Goal: Task Accomplishment & Management: Use online tool/utility

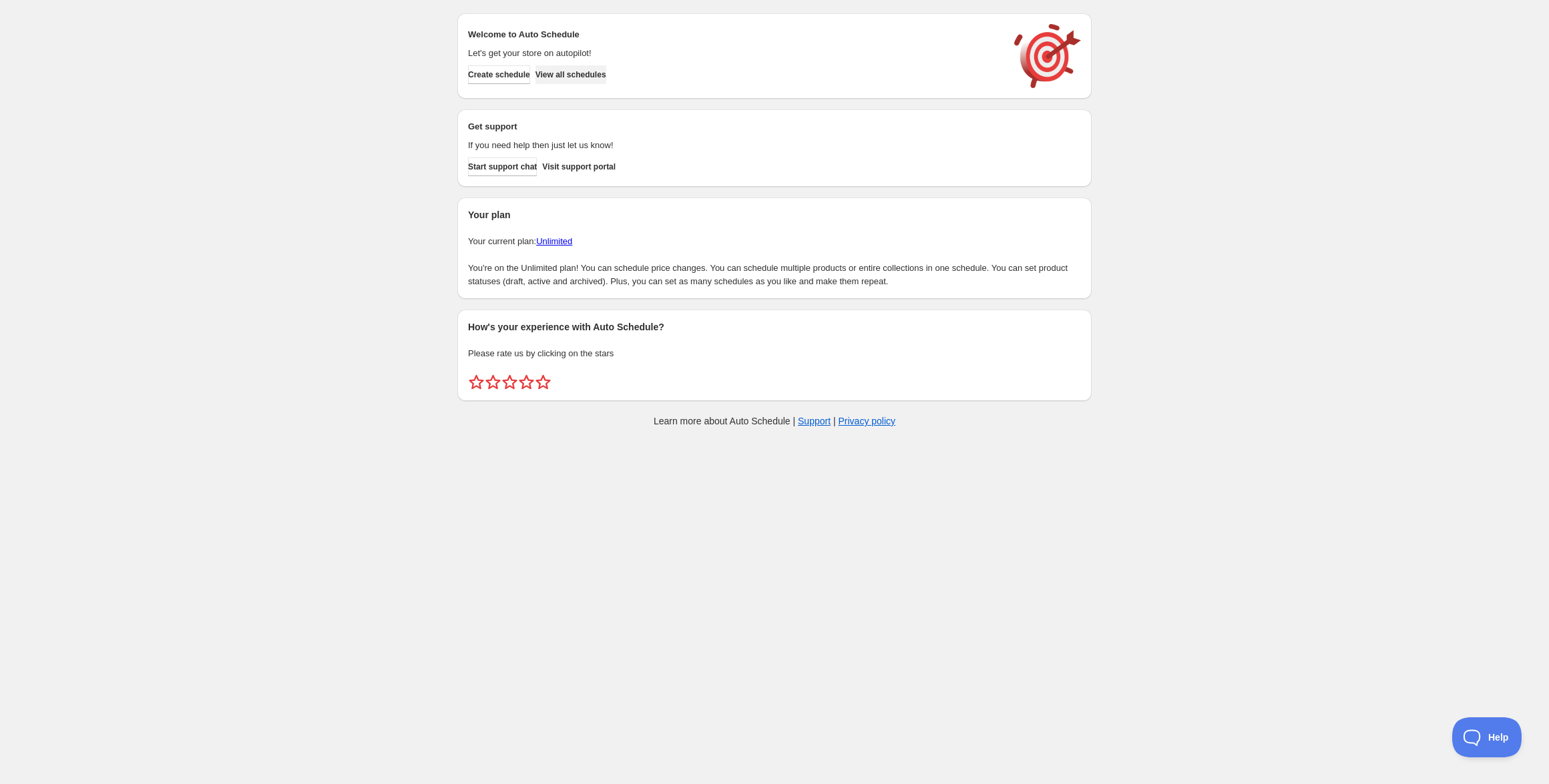
click at [606, 76] on span "View all schedules" at bounding box center [571, 74] width 71 height 10
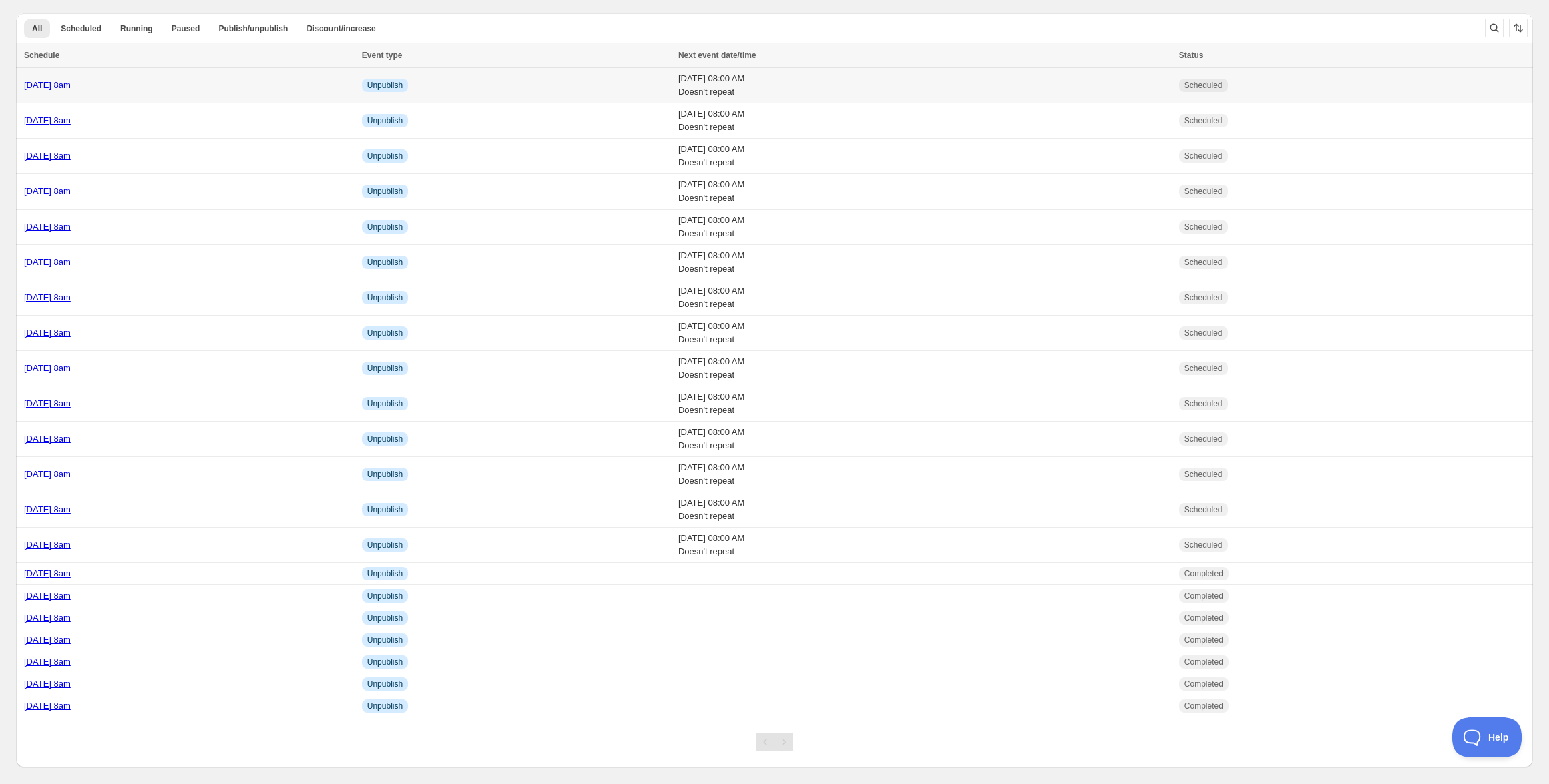
click at [71, 82] on link "[DATE] 8am" at bounding box center [48, 85] width 47 height 10
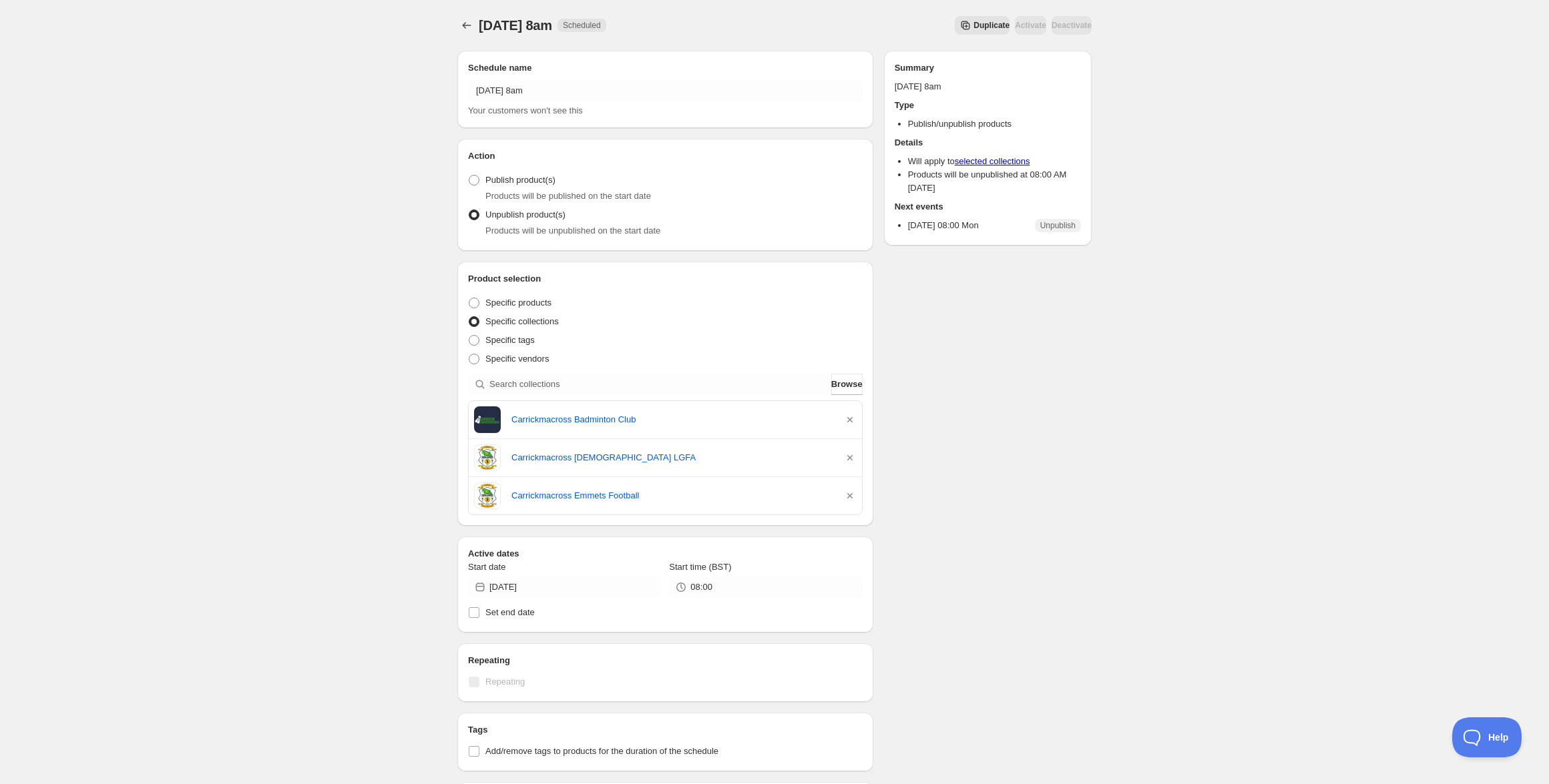
click at [974, 24] on span "Duplicate" at bounding box center [991, 24] width 36 height 10
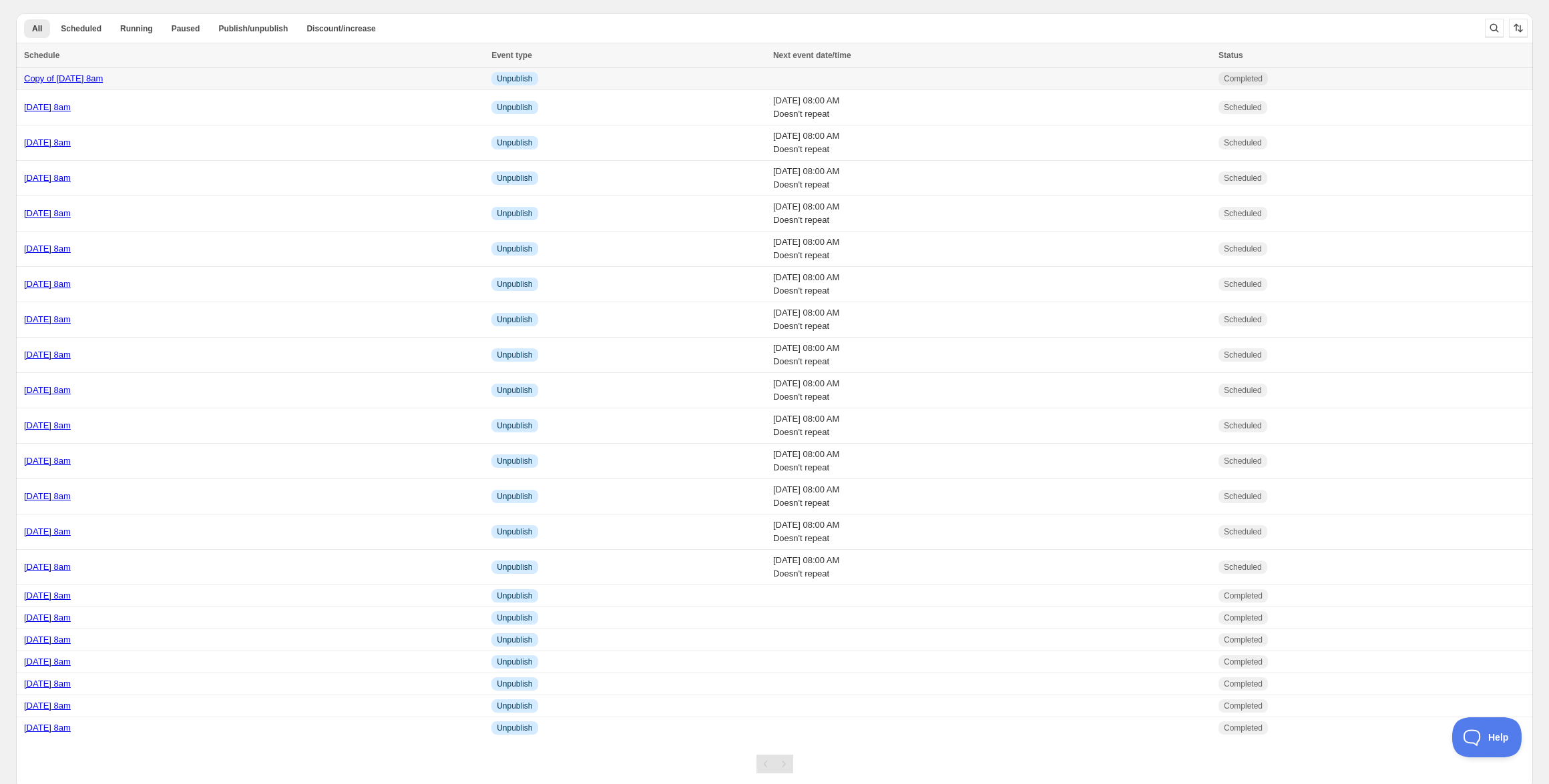
click at [149, 73] on div "Copy of Monday 27th October @ 8am" at bounding box center [254, 78] width 460 height 13
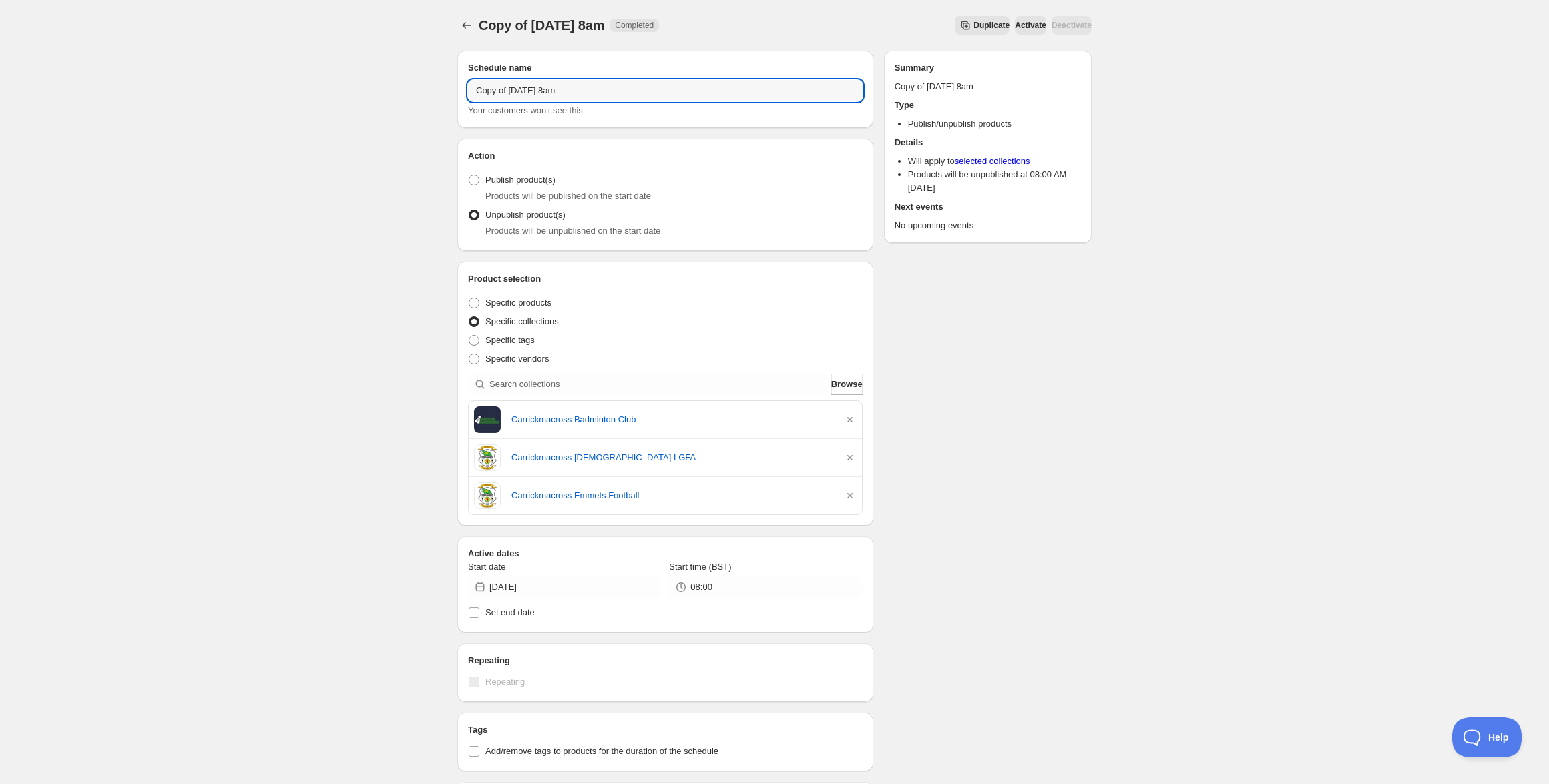
drag, startPoint x: 555, startPoint y: 90, endPoint x: 399, endPoint y: 83, distance: 156.2
click at [399, 83] on div "Copy of Monday 27th October @ 8am. This page is ready Copy of Monday 27th Octob…" at bounding box center [774, 550] width 1549 height 1100
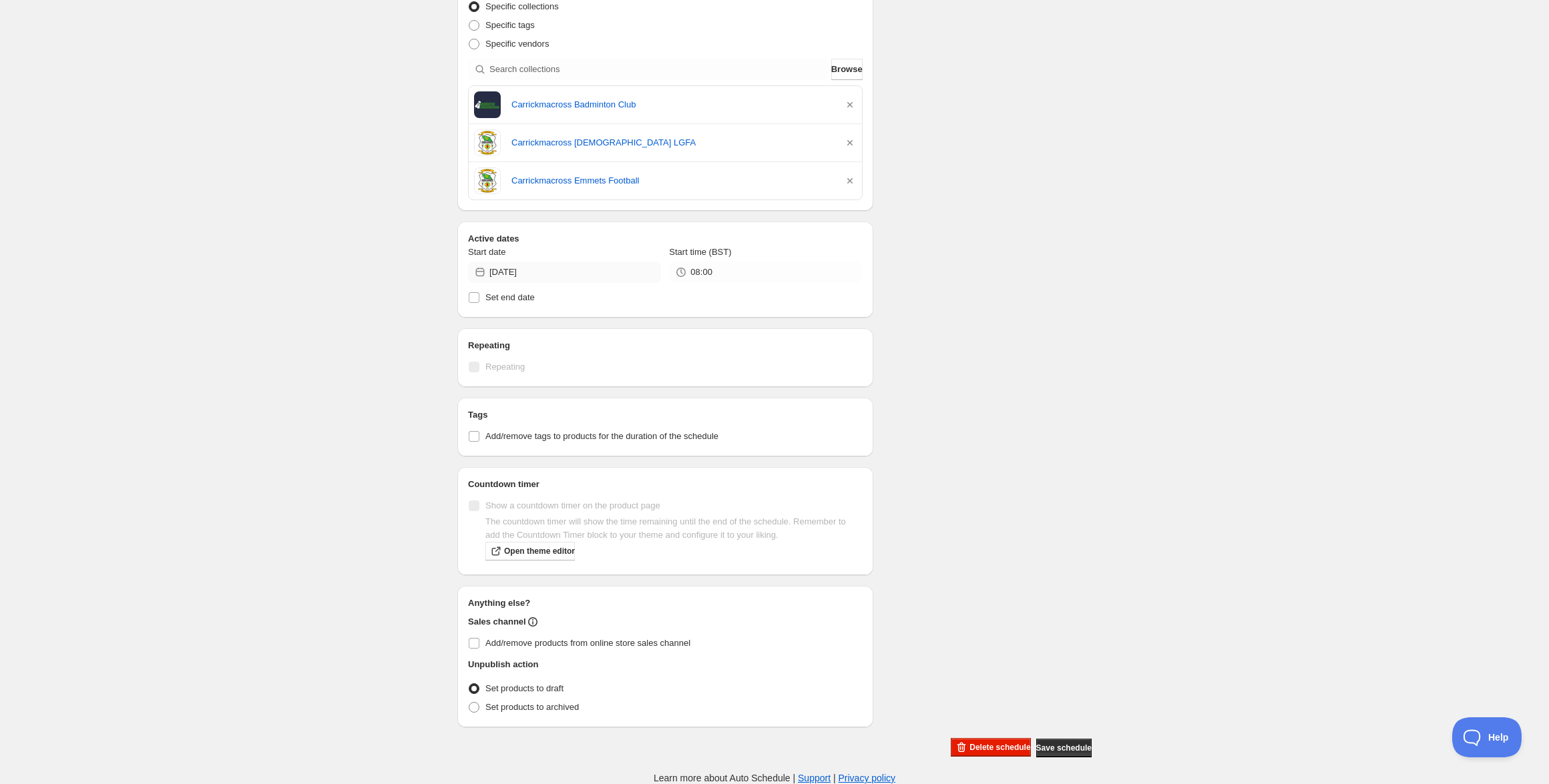
type input "[DATE] 8am"
click at [528, 271] on input "2025-10-27" at bounding box center [575, 272] width 172 height 21
click at [558, 440] on button "29" at bounding box center [564, 430] width 24 height 21
type input "[DATE]"
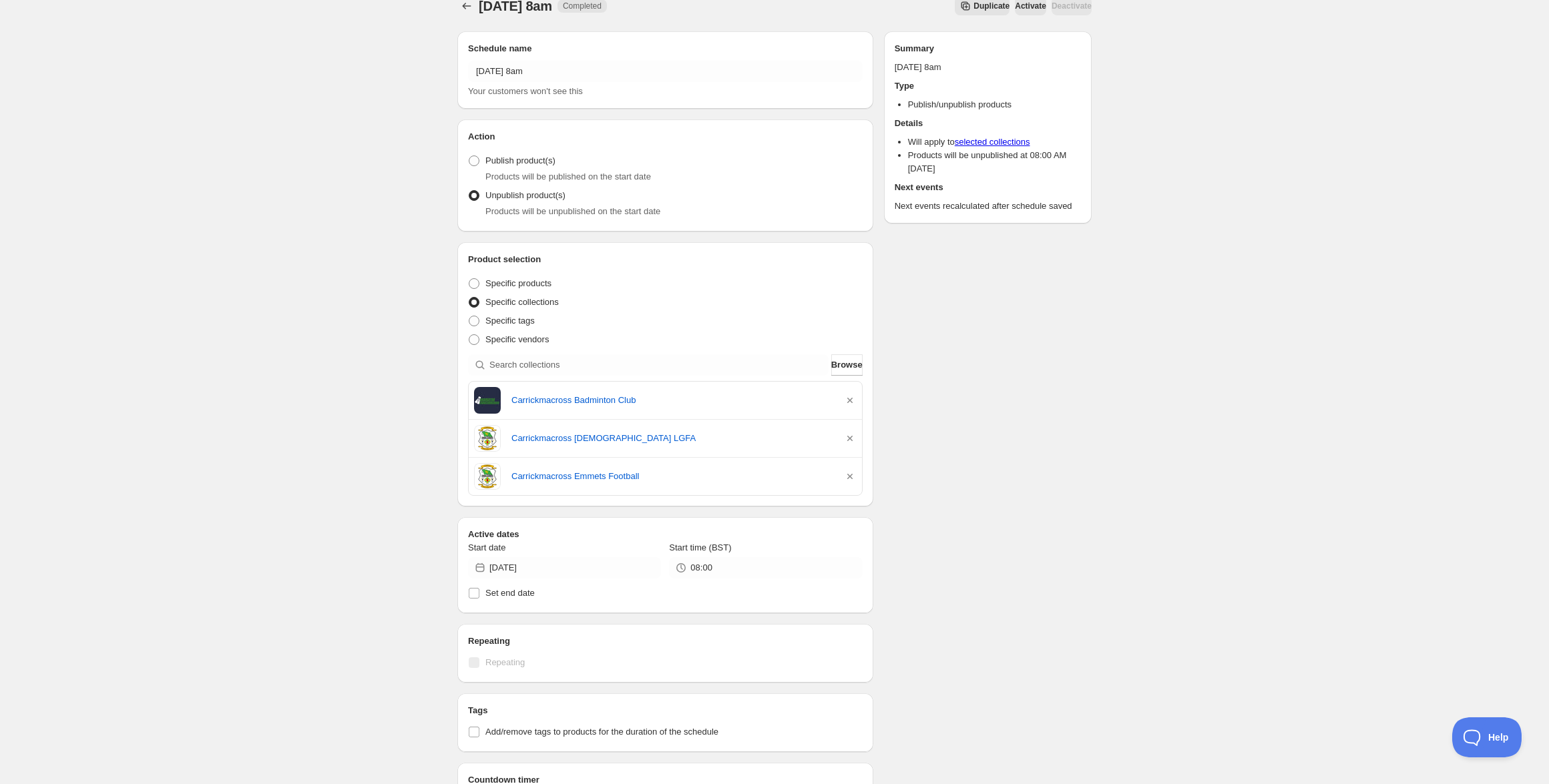
scroll to position [0, 0]
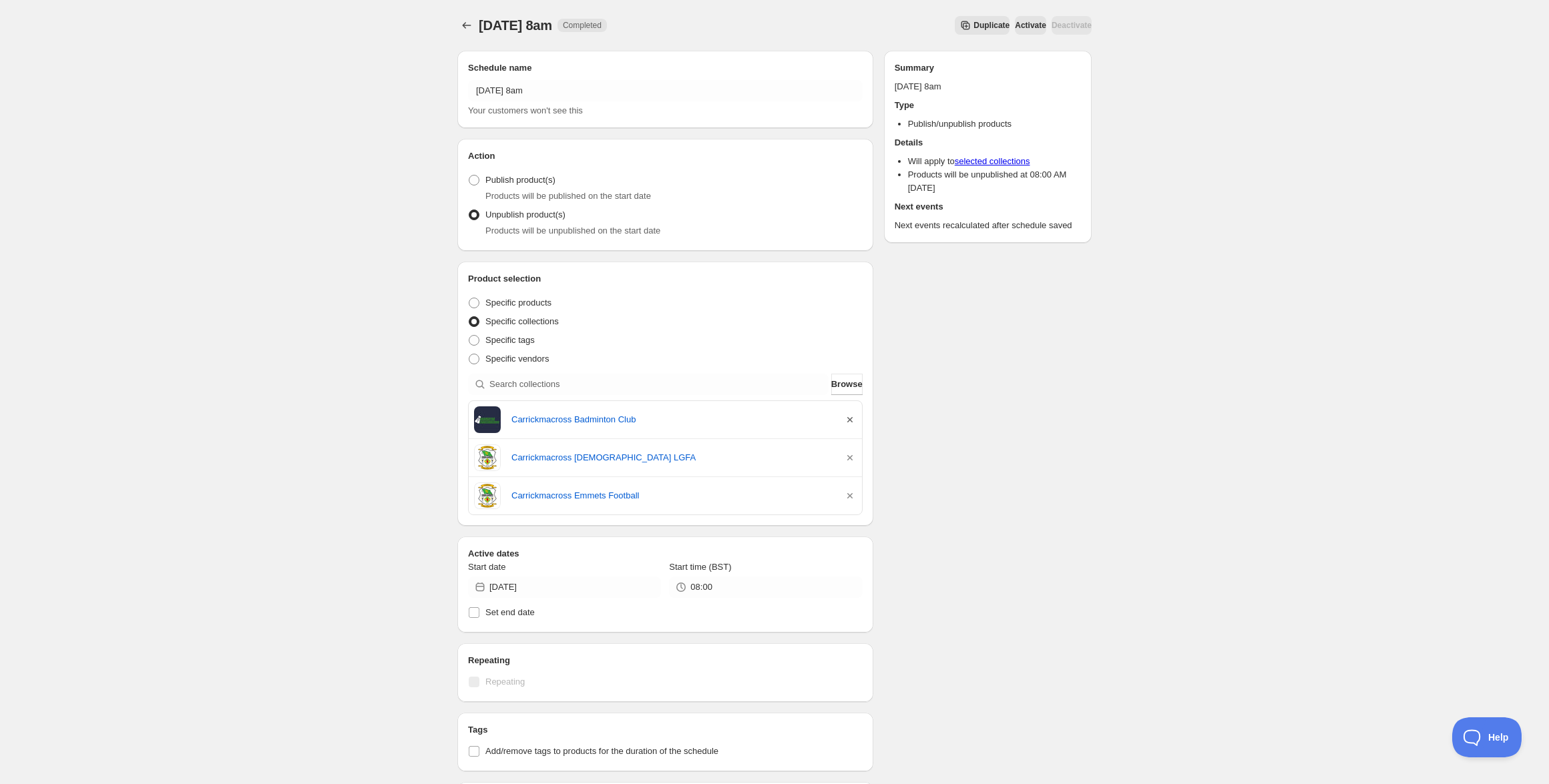
click at [851, 418] on icon "button" at bounding box center [850, 420] width 6 height 6
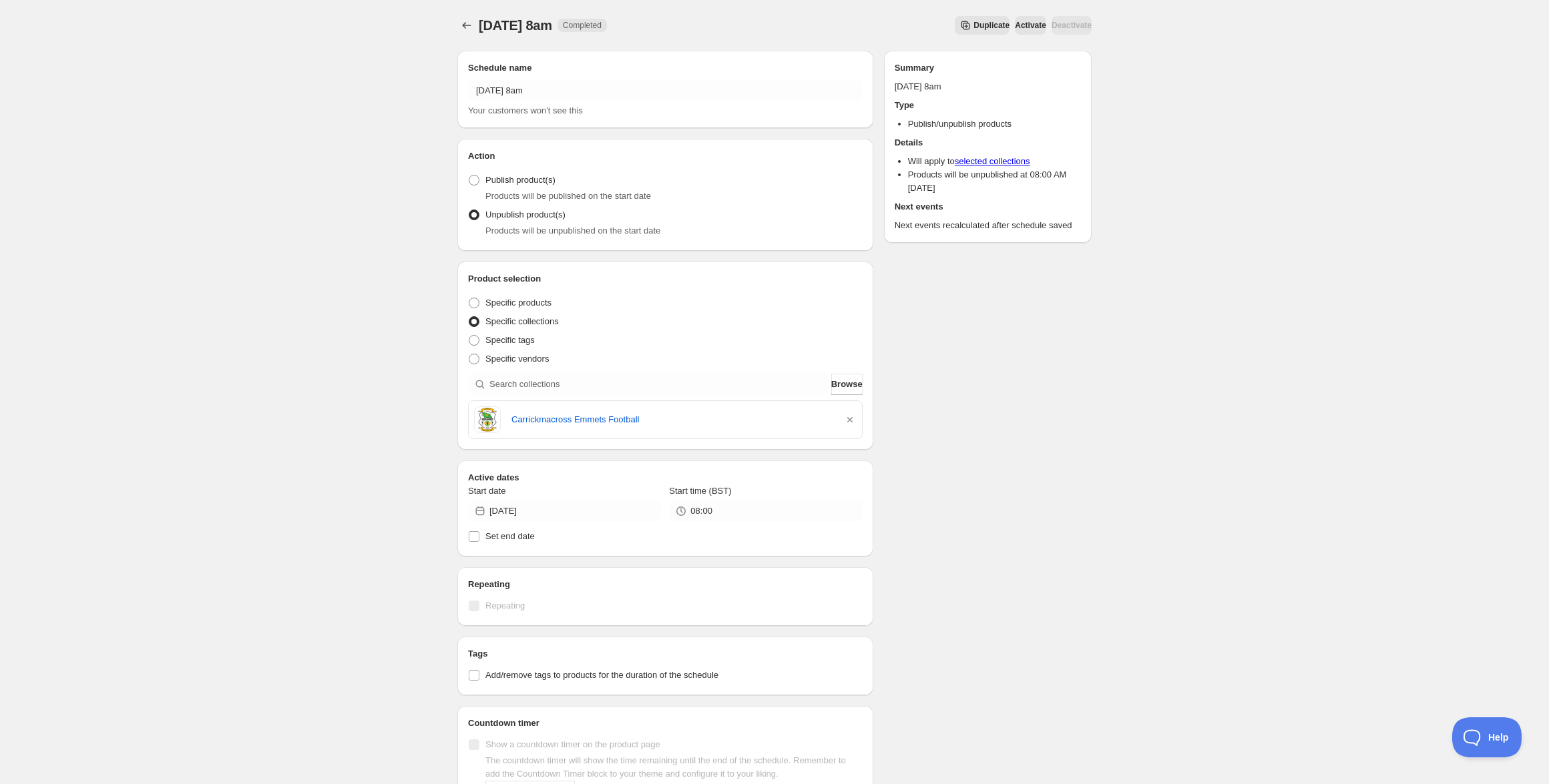
click at [851, 418] on icon "button" at bounding box center [850, 420] width 13 height 13
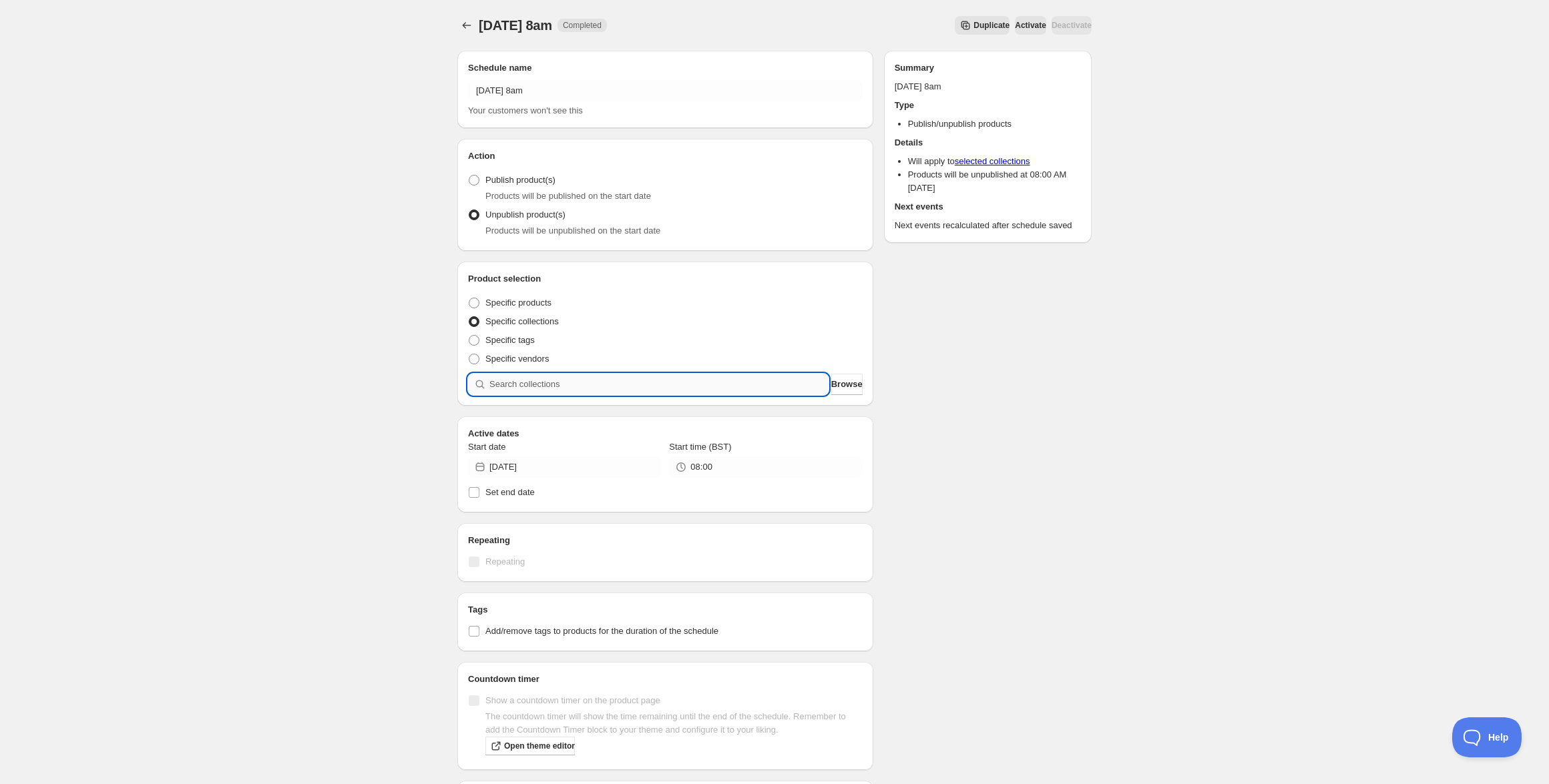
click at [697, 380] on input "search" at bounding box center [659, 384] width 339 height 21
paste input "Shamrock Gaels Armagh"
type input "Shamrock Gaels Armagh"
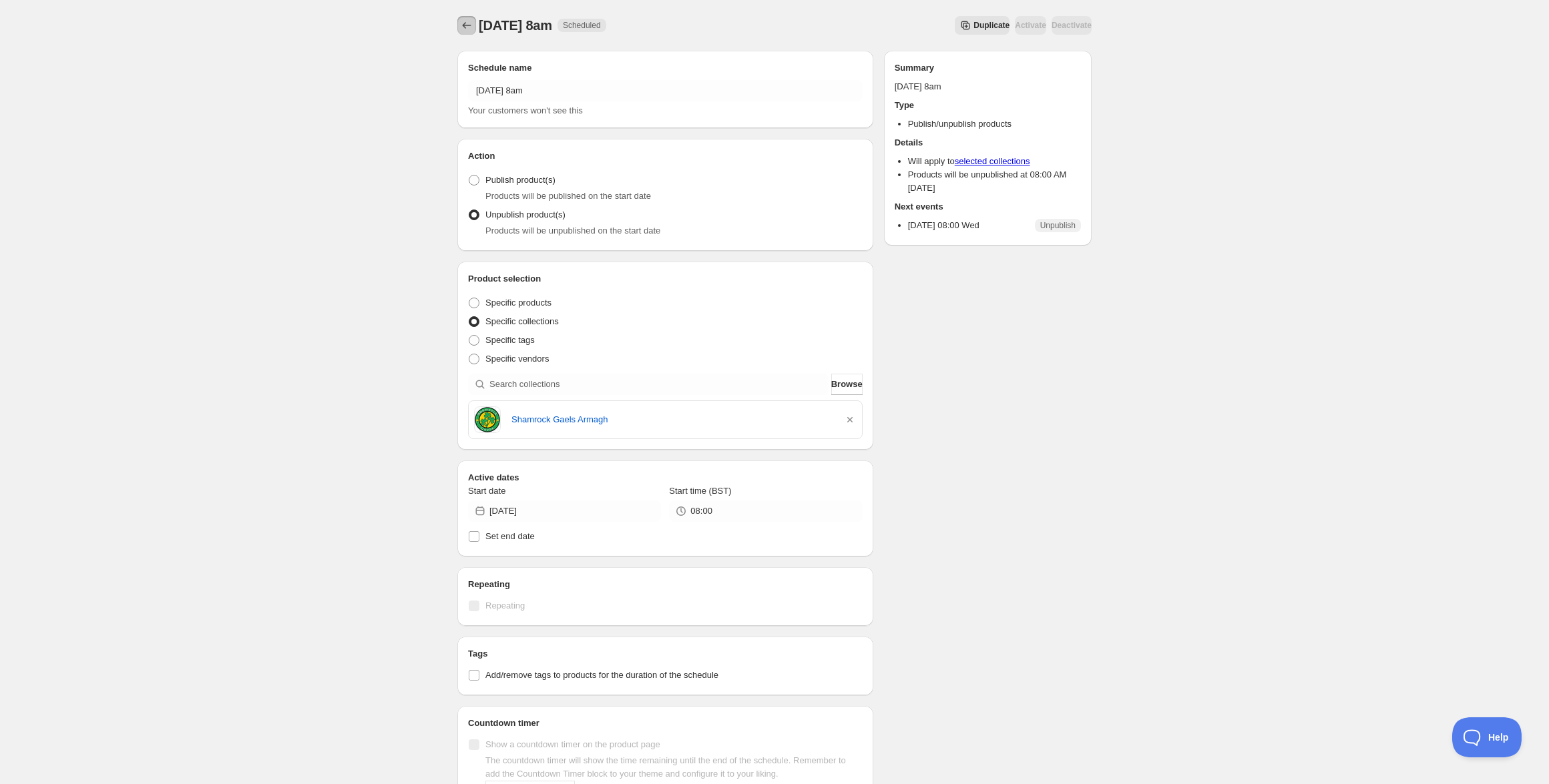
click at [469, 21] on icon "Schedules" at bounding box center [466, 25] width 13 height 13
